Goal: Task Accomplishment & Management: Use online tool/utility

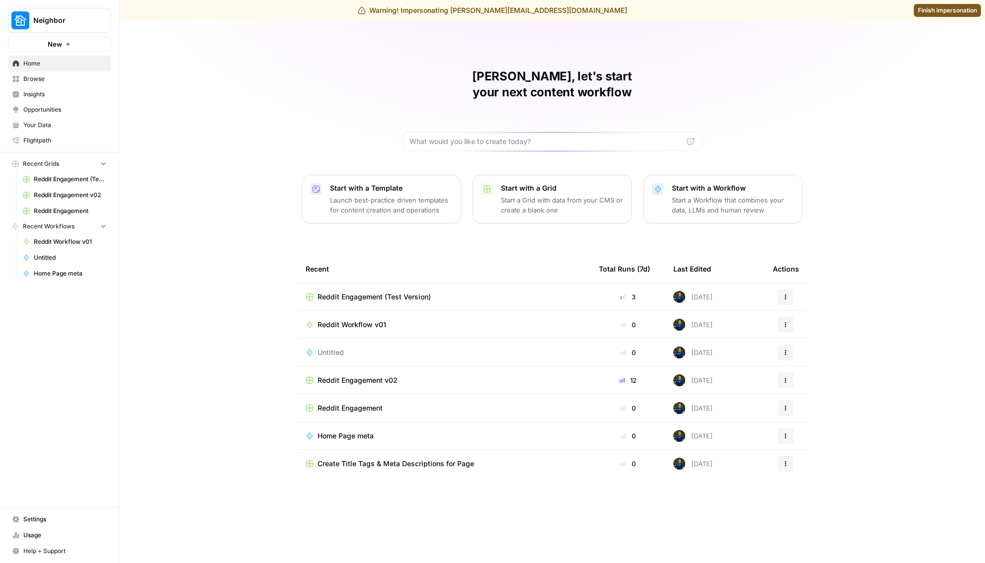
click at [169, 132] on div "Justina, let's start your next content workflow Start with a Template Launch be…" at bounding box center [551, 292] width 865 height 543
click at [378, 292] on span "Reddit Engagement (Test Version)" at bounding box center [373, 297] width 113 height 10
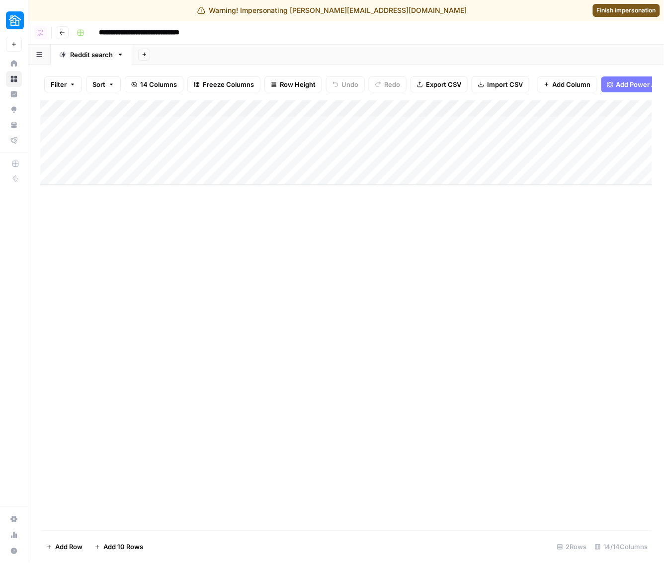
click at [431, 51] on div "Add Sheet" at bounding box center [398, 55] width 532 height 20
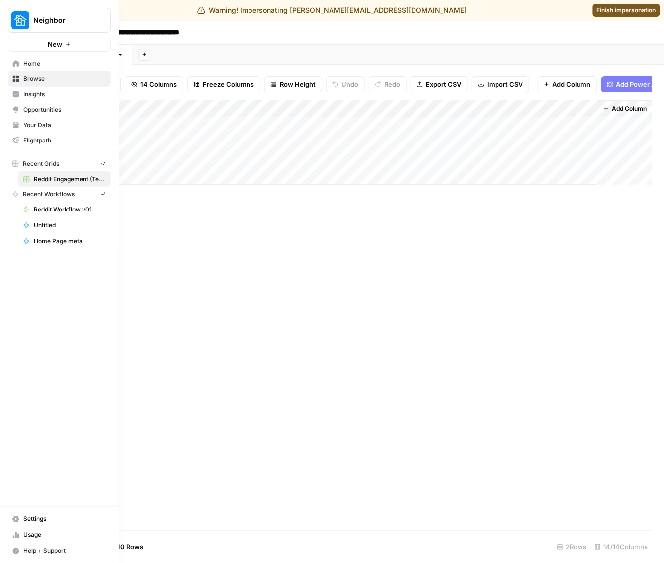
click at [12, 67] on link "Home" at bounding box center [59, 64] width 103 height 16
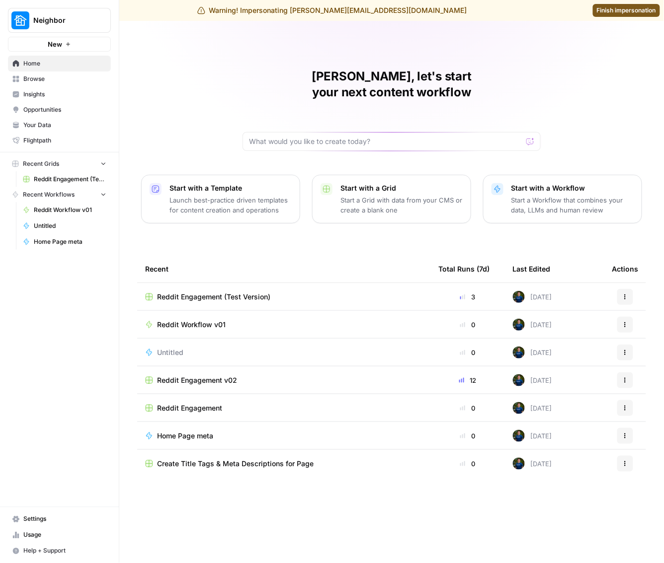
click at [394, 36] on div "Justina, let's start your next content workflow Start with a Template Launch be…" at bounding box center [391, 292] width 545 height 543
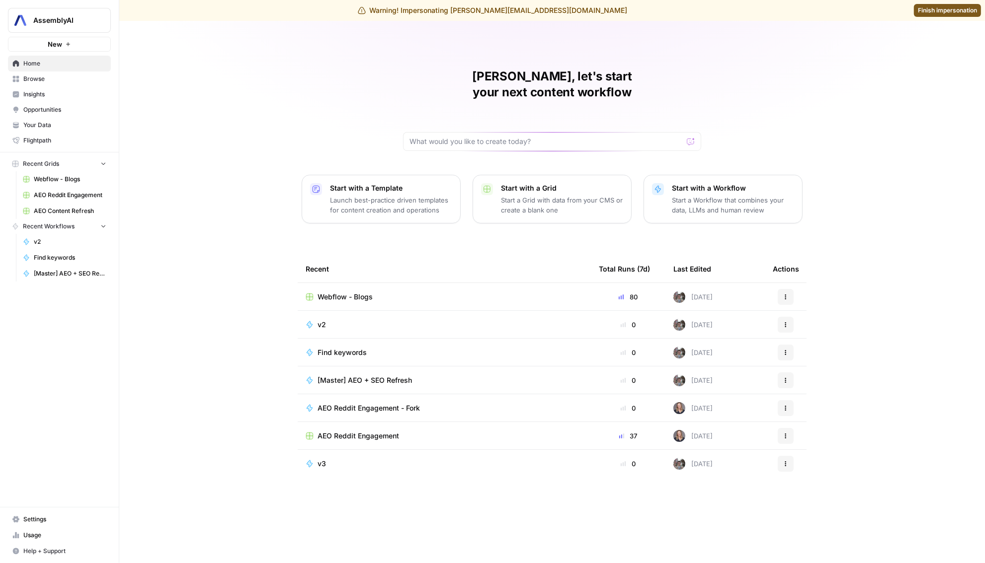
click at [343, 292] on span "Webflow - Blogs" at bounding box center [344, 297] width 55 height 10
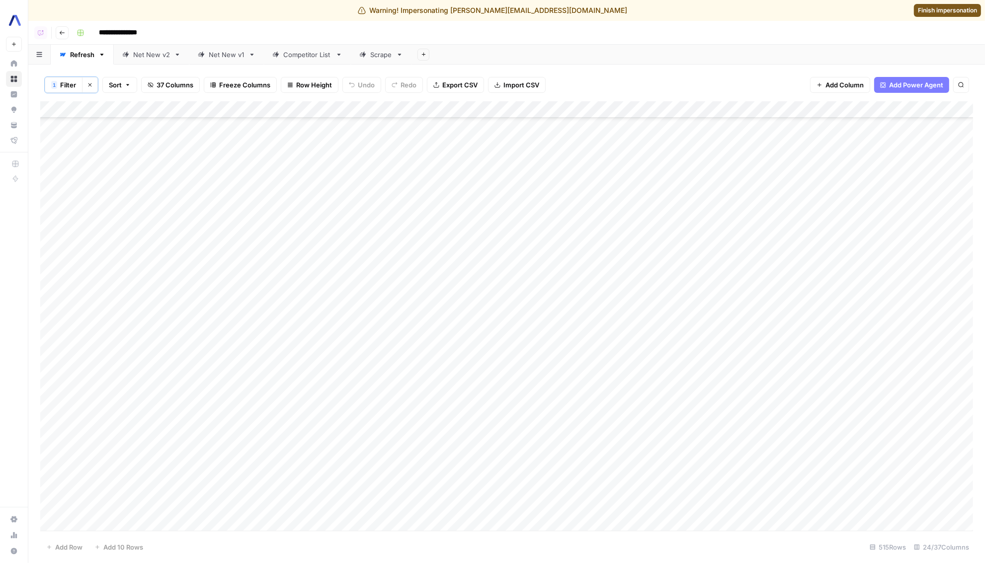
scroll to position [3777, 0]
click at [68, 84] on span "Filter" at bounding box center [68, 85] width 16 height 10
type input "[Master] AEO + SEO Refresh"
click at [507, 135] on icon "button" at bounding box center [510, 137] width 6 height 6
click at [87, 83] on icon "button" at bounding box center [90, 85] width 6 height 6
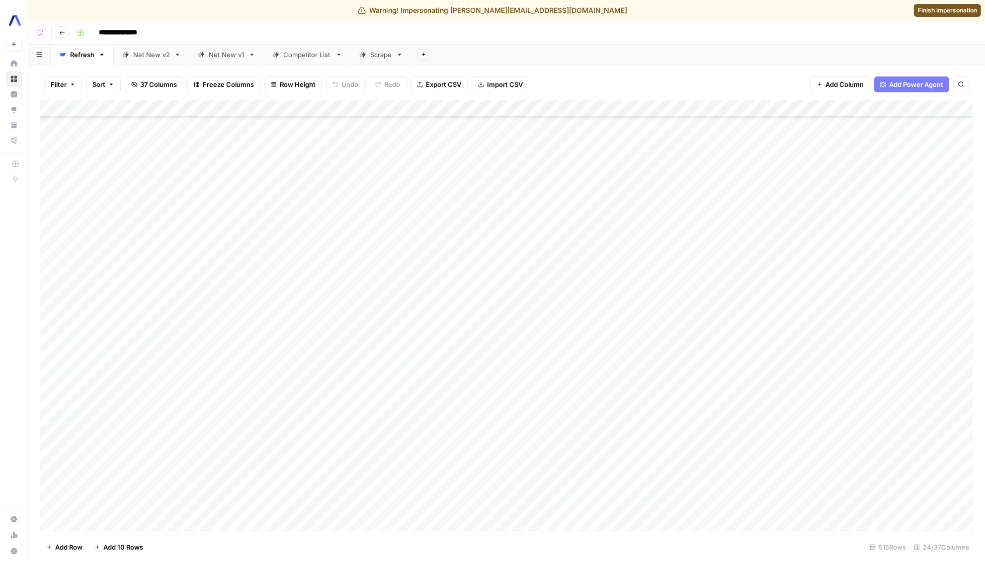
scroll to position [0, 0]
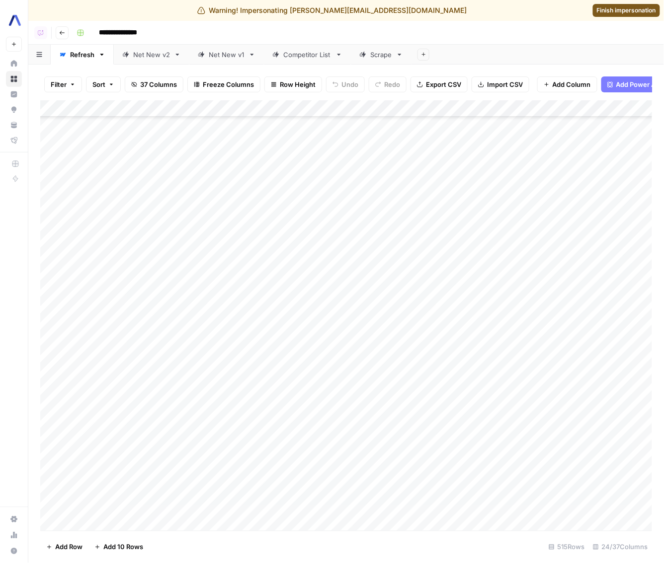
scroll to position [8300, 0]
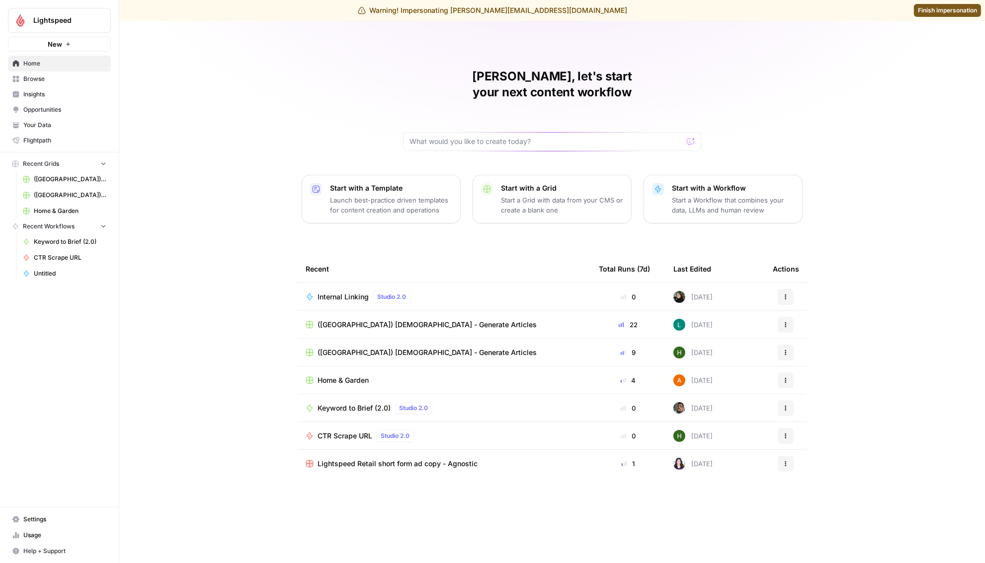
click at [71, 20] on span "Lightspeed" at bounding box center [63, 20] width 60 height 10
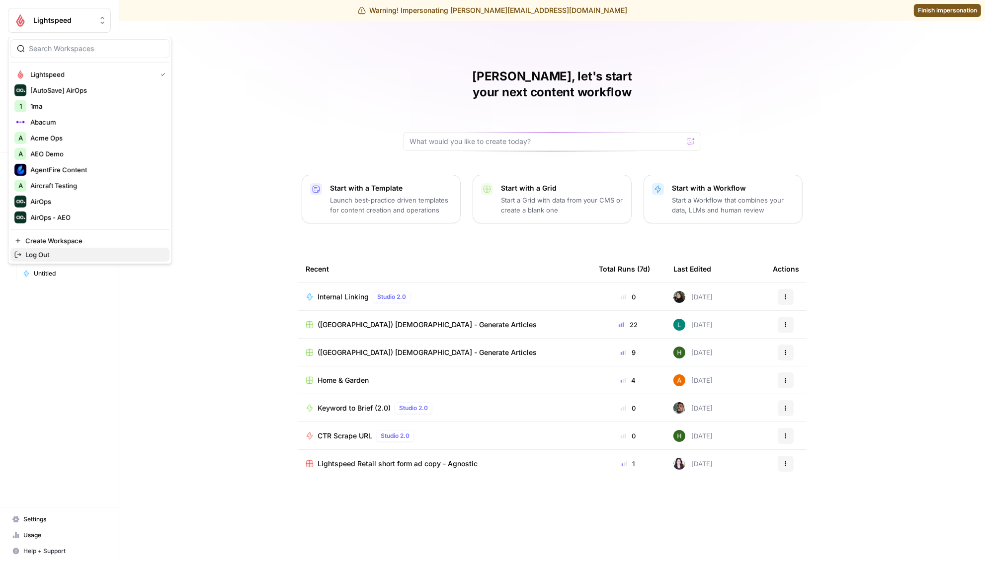
click at [66, 251] on span "Log Out" at bounding box center [93, 255] width 136 height 10
